Goal: Task Accomplishment & Management: Manage account settings

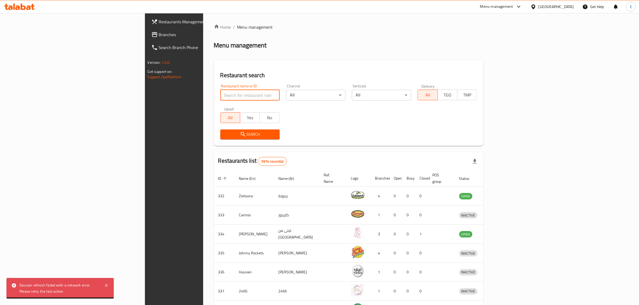
click at [220, 98] on input "search" at bounding box center [249, 95] width 59 height 11
paste input "[PERSON_NAME] Sweets"
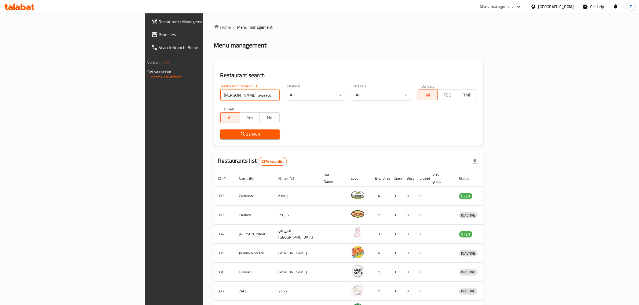
type input "[PERSON_NAME] Sweets"
click button "Search" at bounding box center [249, 135] width 59 height 10
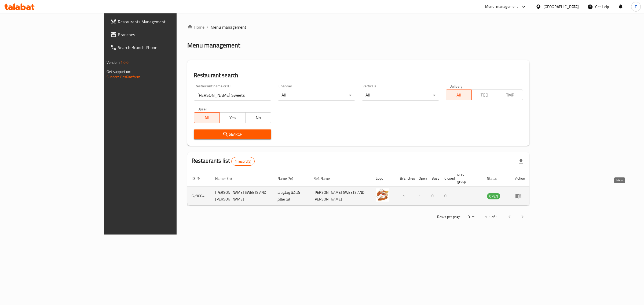
click at [522, 193] on icon "enhanced table" at bounding box center [518, 196] width 6 height 6
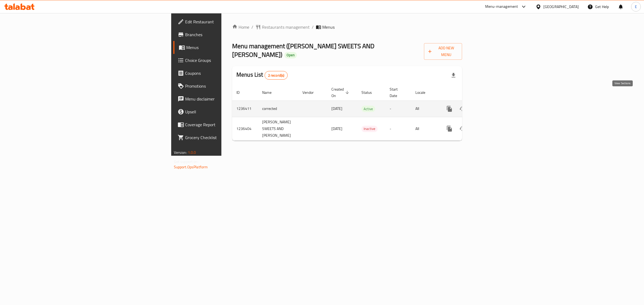
click at [495, 103] on link "enhanced table" at bounding box center [488, 109] width 13 height 13
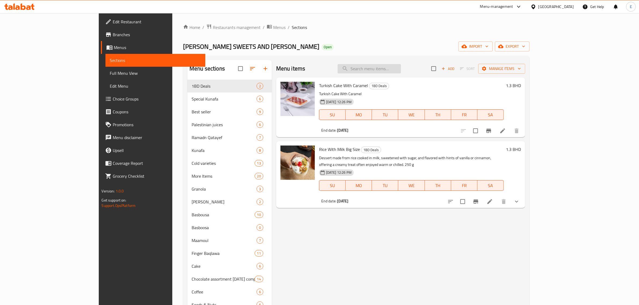
click at [401, 68] on input "search" at bounding box center [369, 68] width 63 height 9
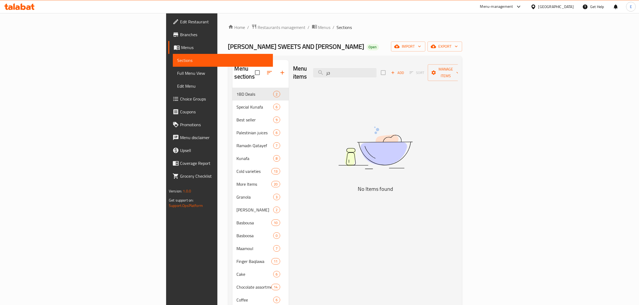
type input "ج"
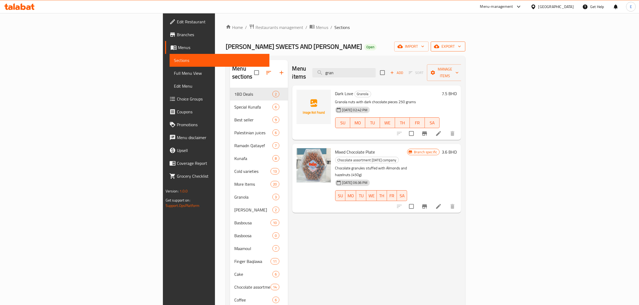
type input "gran"
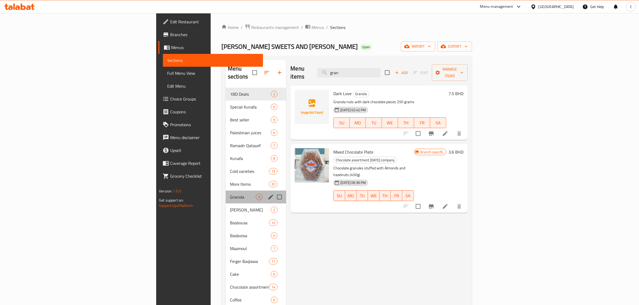
click at [226, 191] on div "Granola 3" at bounding box center [256, 197] width 60 height 13
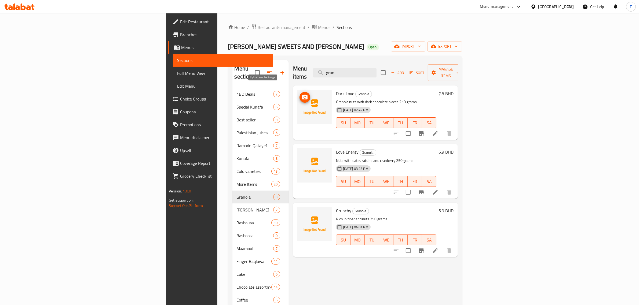
click at [300, 94] on span "upload picture" at bounding box center [305, 97] width 11 height 6
click at [304, 155] on circle "upload picture" at bounding box center [305, 156] width 2 height 2
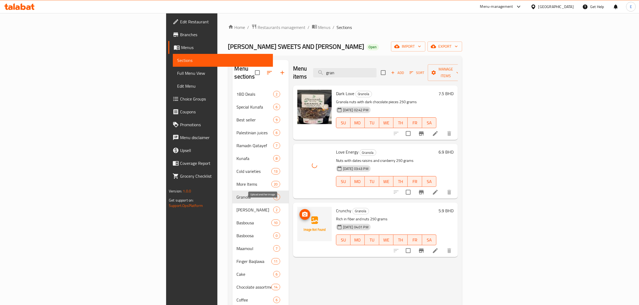
click at [302, 211] on icon "upload picture" at bounding box center [305, 214] width 6 height 6
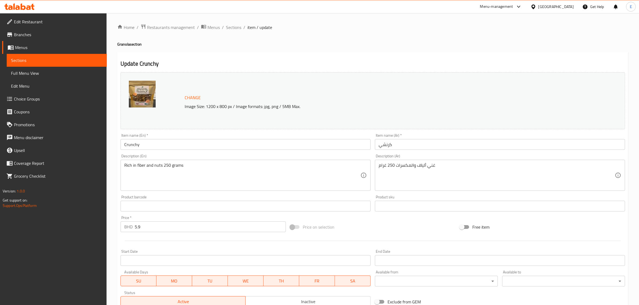
click at [162, 146] on input "Crunchy" at bounding box center [246, 144] width 250 height 11
click at [197, 97] on span "Change" at bounding box center [193, 98] width 16 height 8
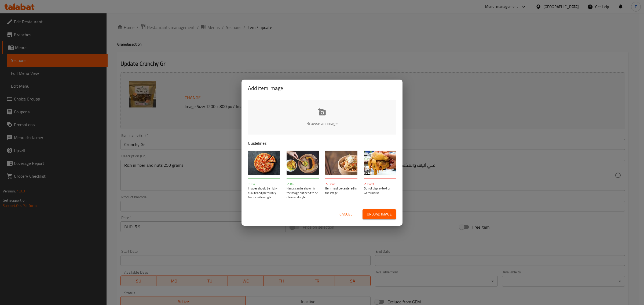
click at [331, 125] on input "file" at bounding box center [503, 125] width 511 height 50
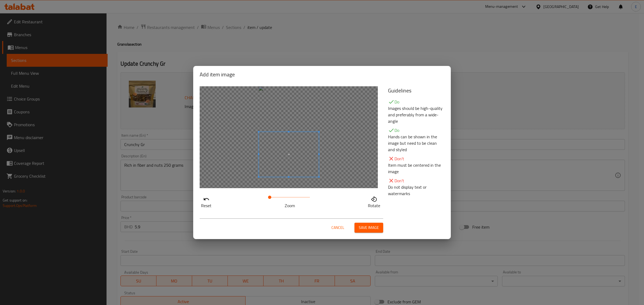
click at [288, 160] on span at bounding box center [289, 154] width 60 height 45
click at [292, 149] on span at bounding box center [289, 146] width 60 height 45
click at [292, 149] on span at bounding box center [289, 147] width 60 height 45
click at [374, 231] on button "Save image" at bounding box center [369, 228] width 29 height 10
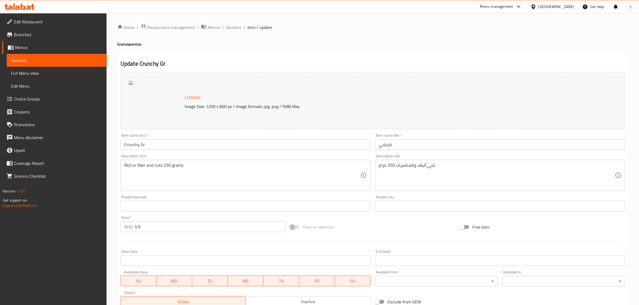
click at [172, 147] on input "Crunchy Gr" at bounding box center [246, 144] width 250 height 11
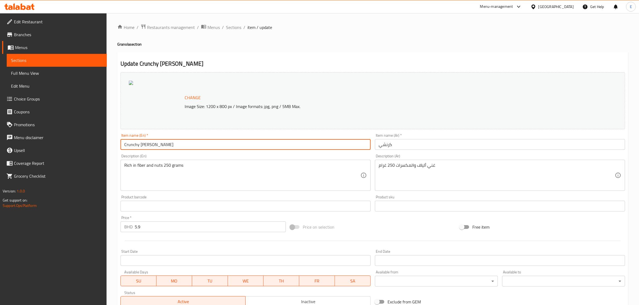
type input "Crunchy Grano"
